Goal: Navigation & Orientation: Find specific page/section

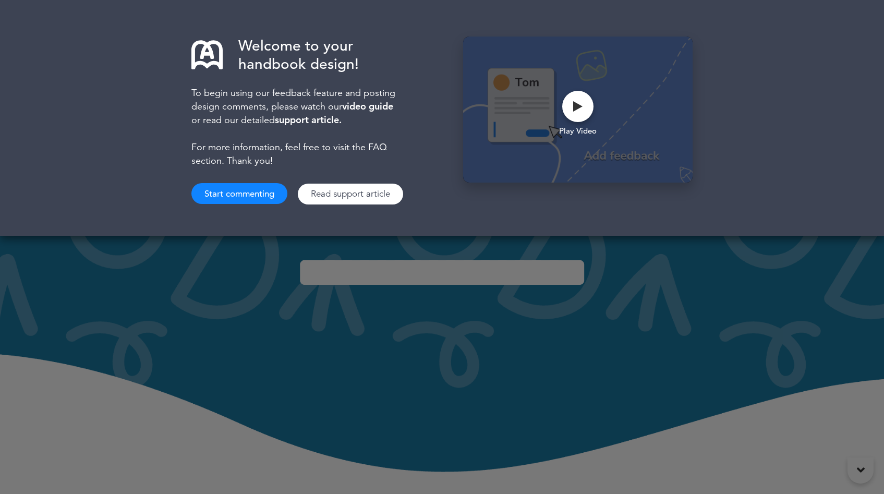
click at [529, 312] on div "Welcome to your handbook design! To begin using our feedback feature and postin…" at bounding box center [442, 247] width 884 height 494
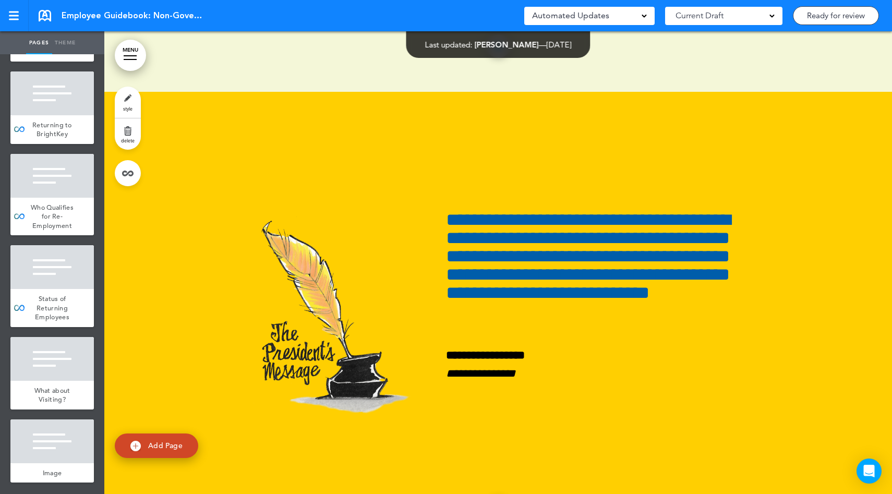
scroll to position [59785, 0]
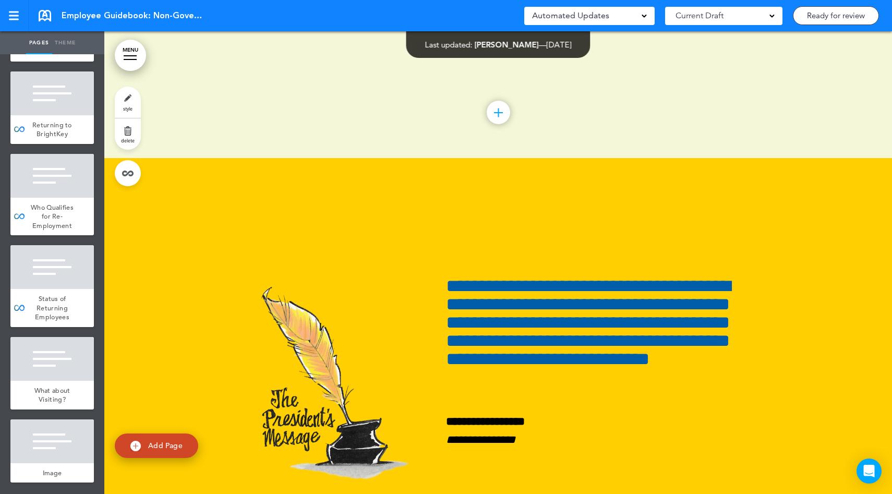
click at [133, 65] on link "MENU" at bounding box center [130, 55] width 31 height 31
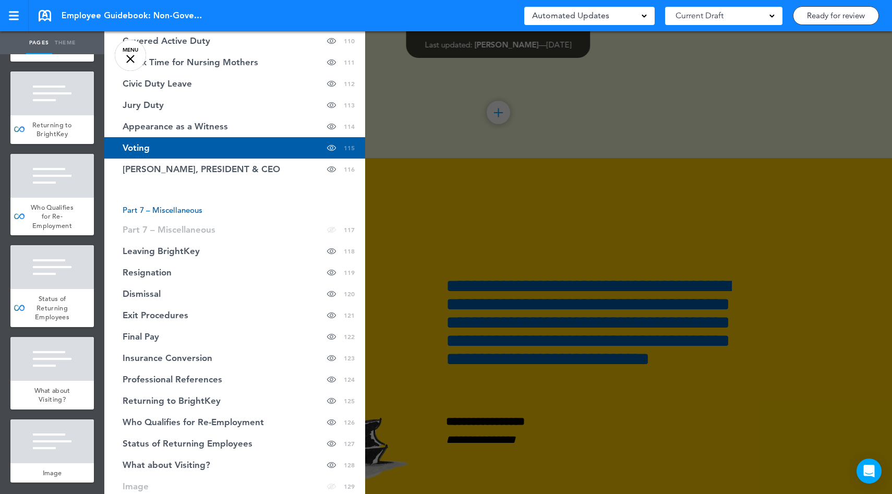
scroll to position [2844, 0]
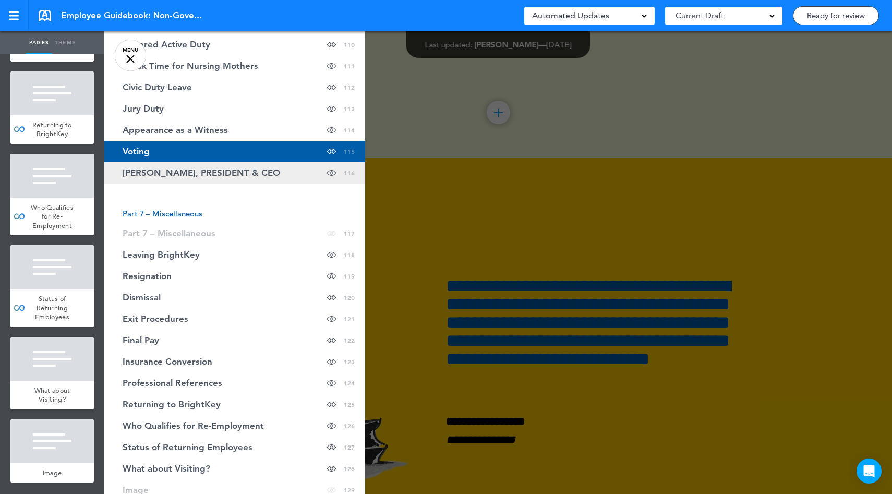
click at [190, 174] on span "[PERSON_NAME], PRESIDENT & CEO" at bounding box center [202, 172] width 158 height 9
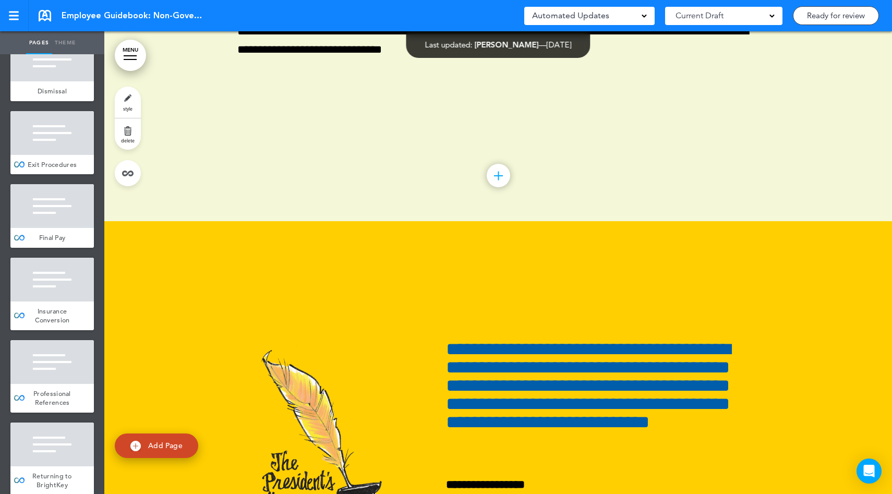
scroll to position [59727, 0]
